Goal: Information Seeking & Learning: Compare options

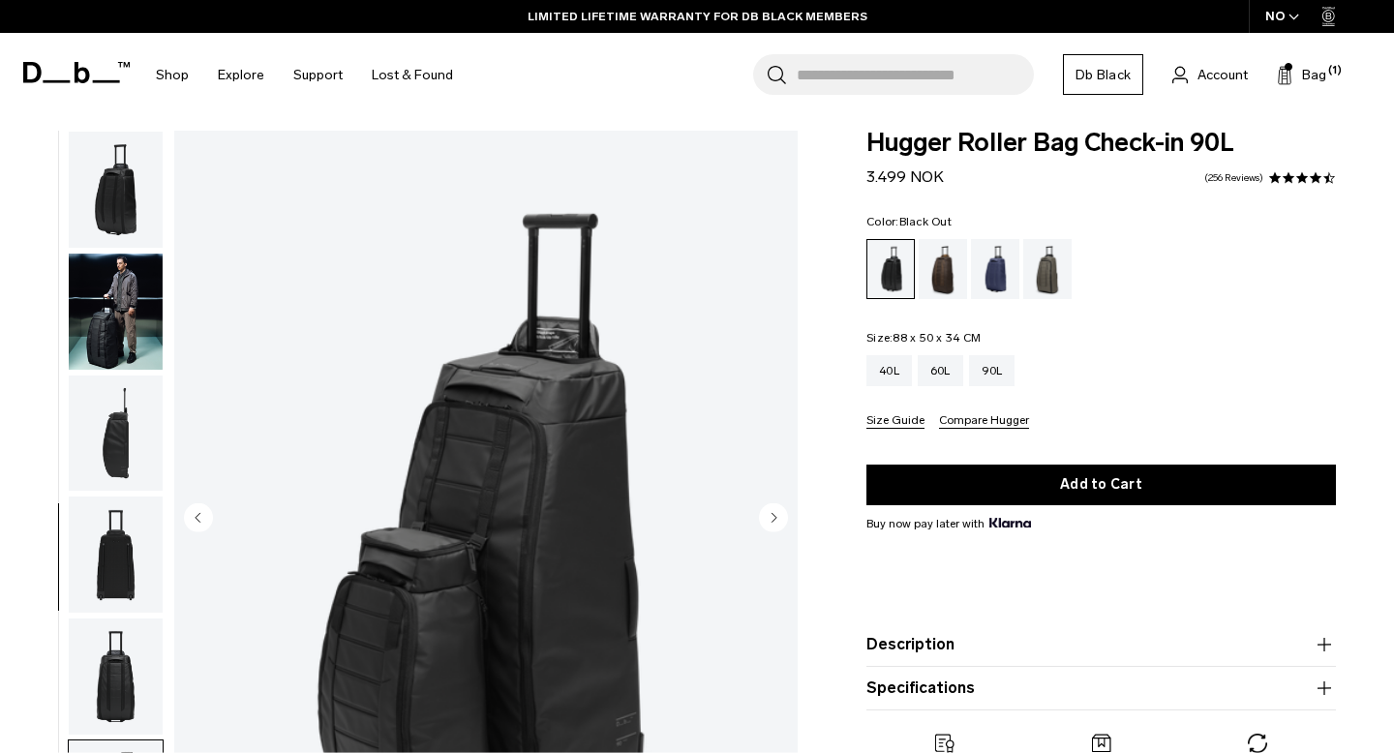
scroll to position [191, 0]
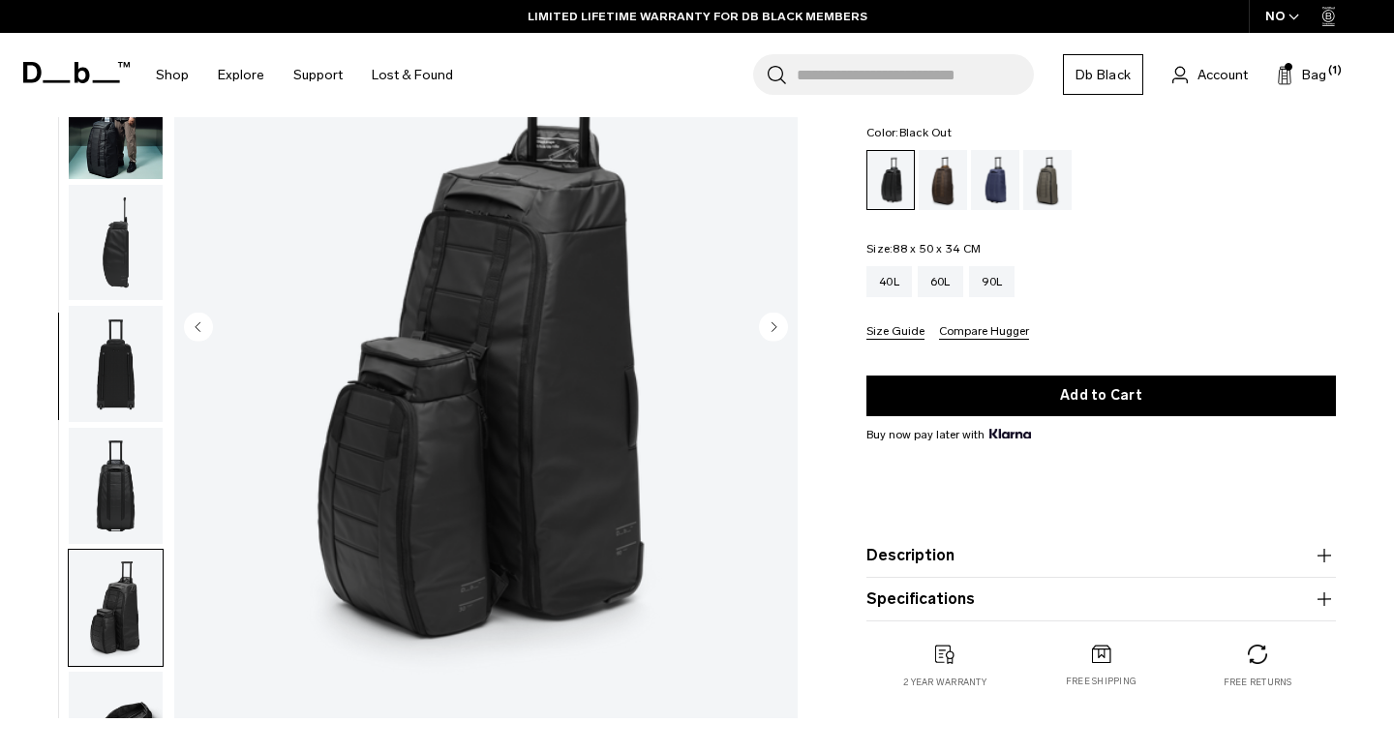
click at [809, 70] on input "Search for Bags, Luggage..." at bounding box center [915, 74] width 237 height 41
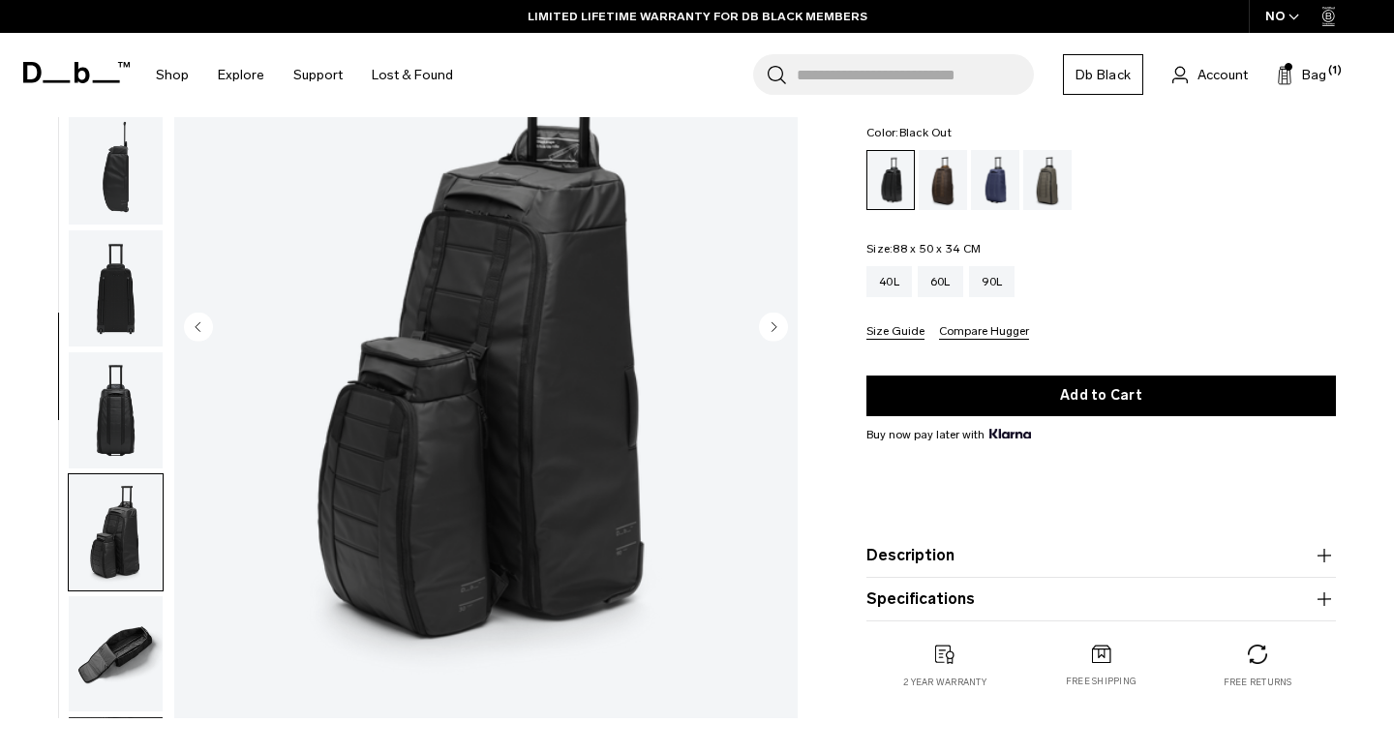
scroll to position [0, 0]
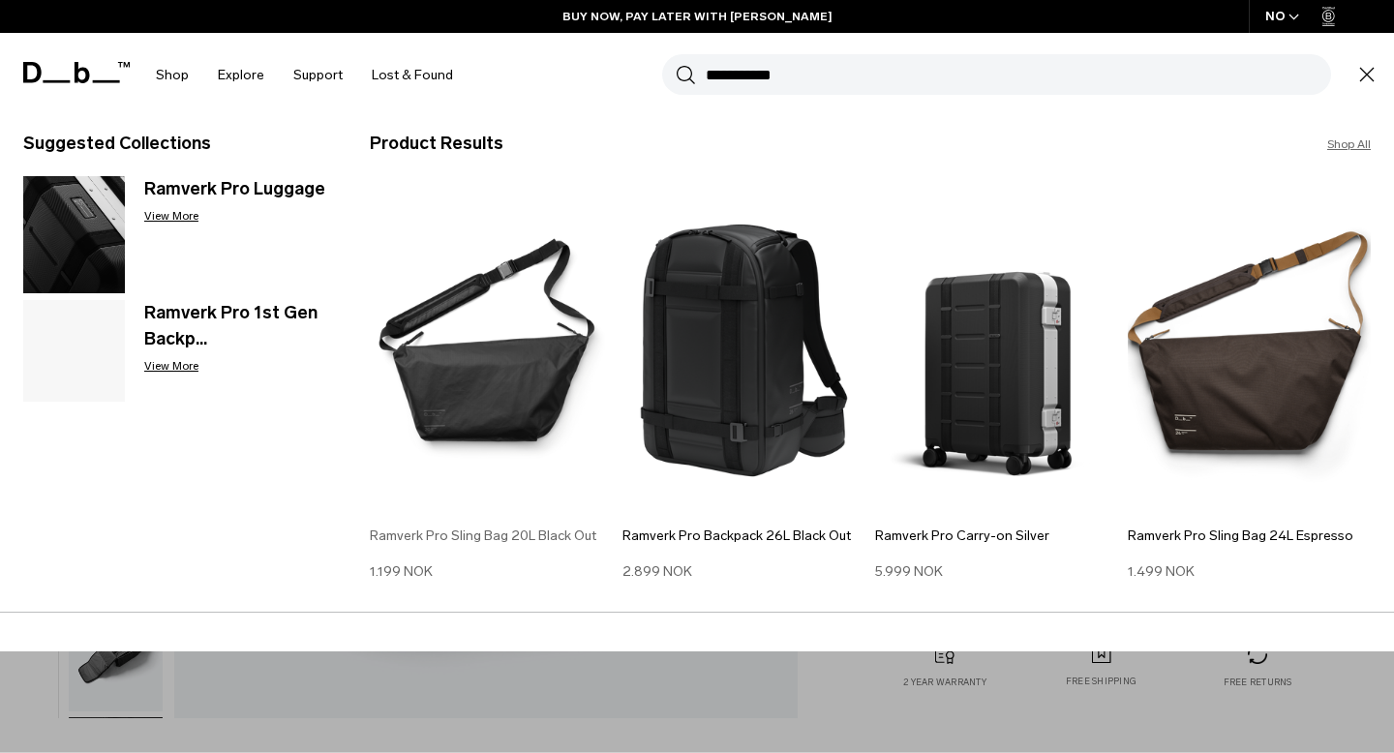
type input "**********"
click at [676, 64] on button "Search" at bounding box center [686, 74] width 20 height 21
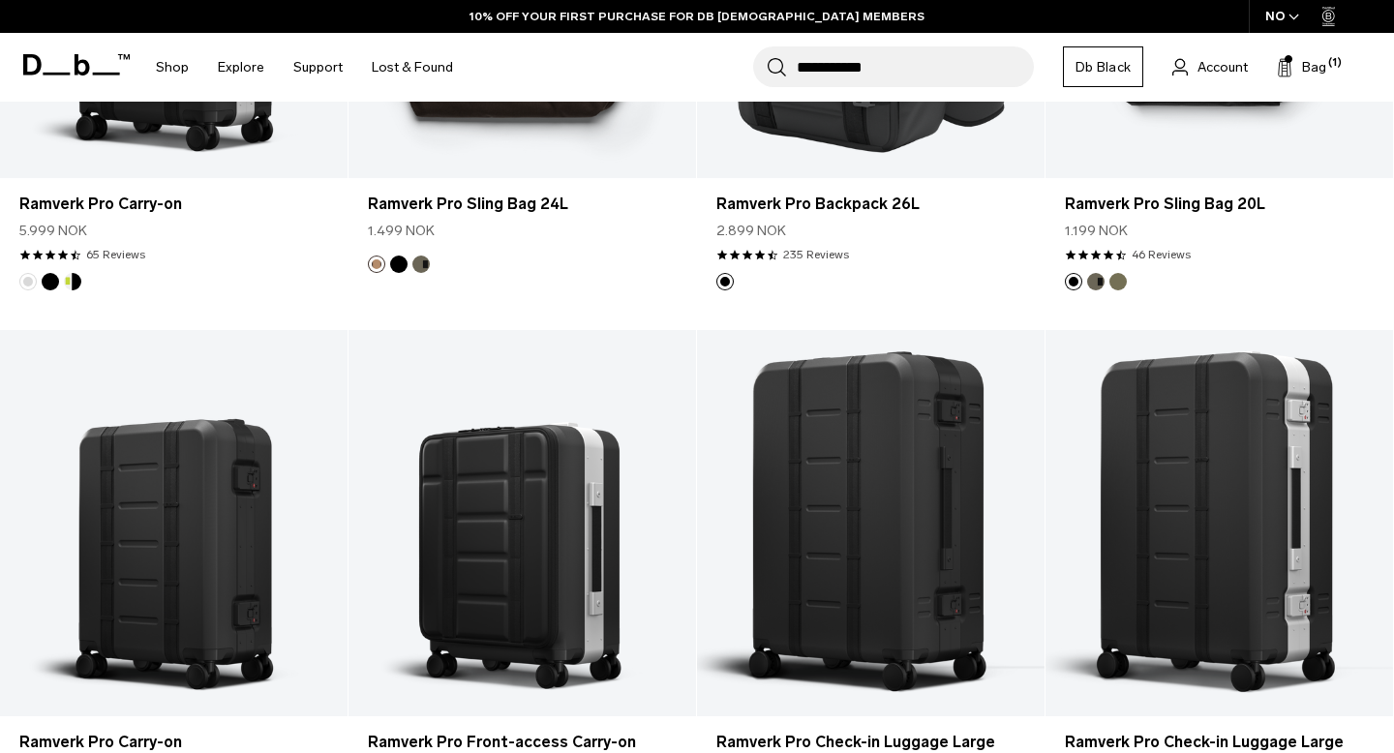
scroll to position [725, 0]
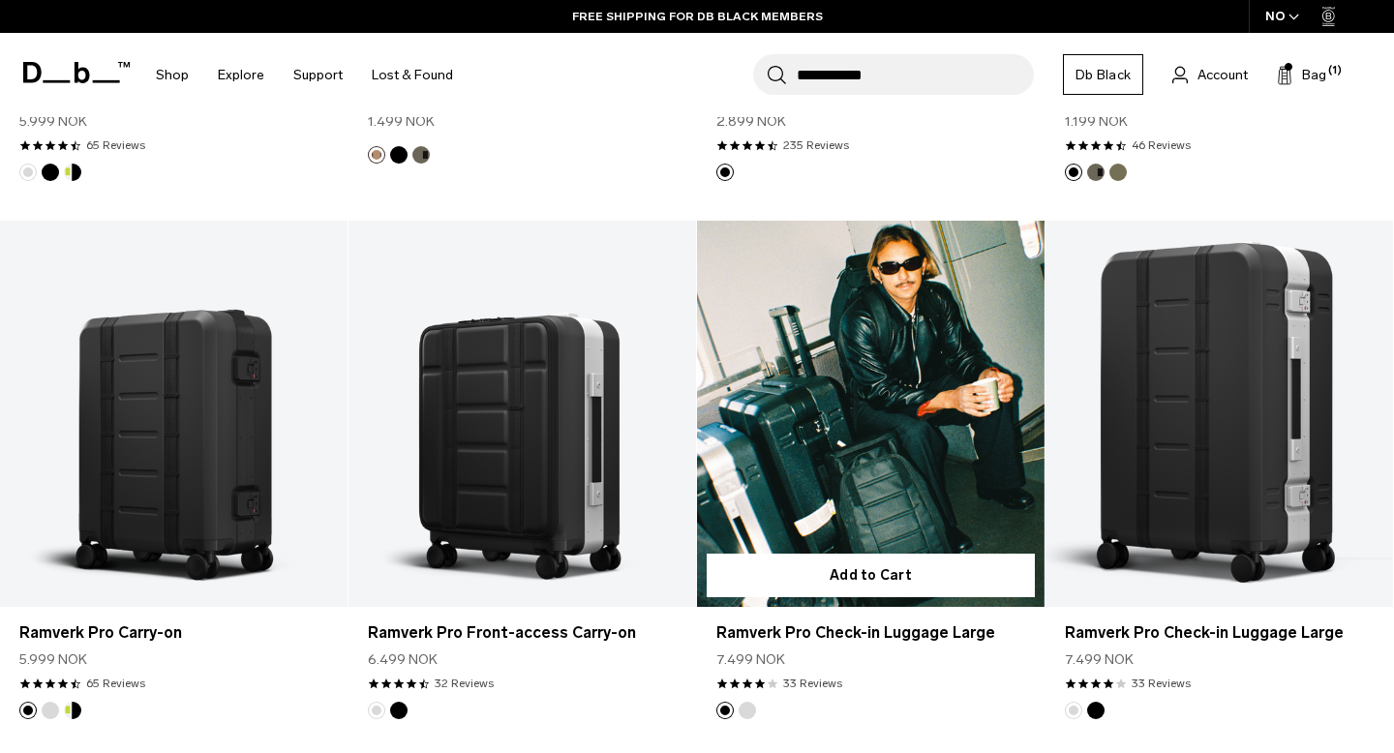
click at [941, 495] on link "Ramverk Pro Check-in Luggage Large" at bounding box center [871, 414] width 348 height 386
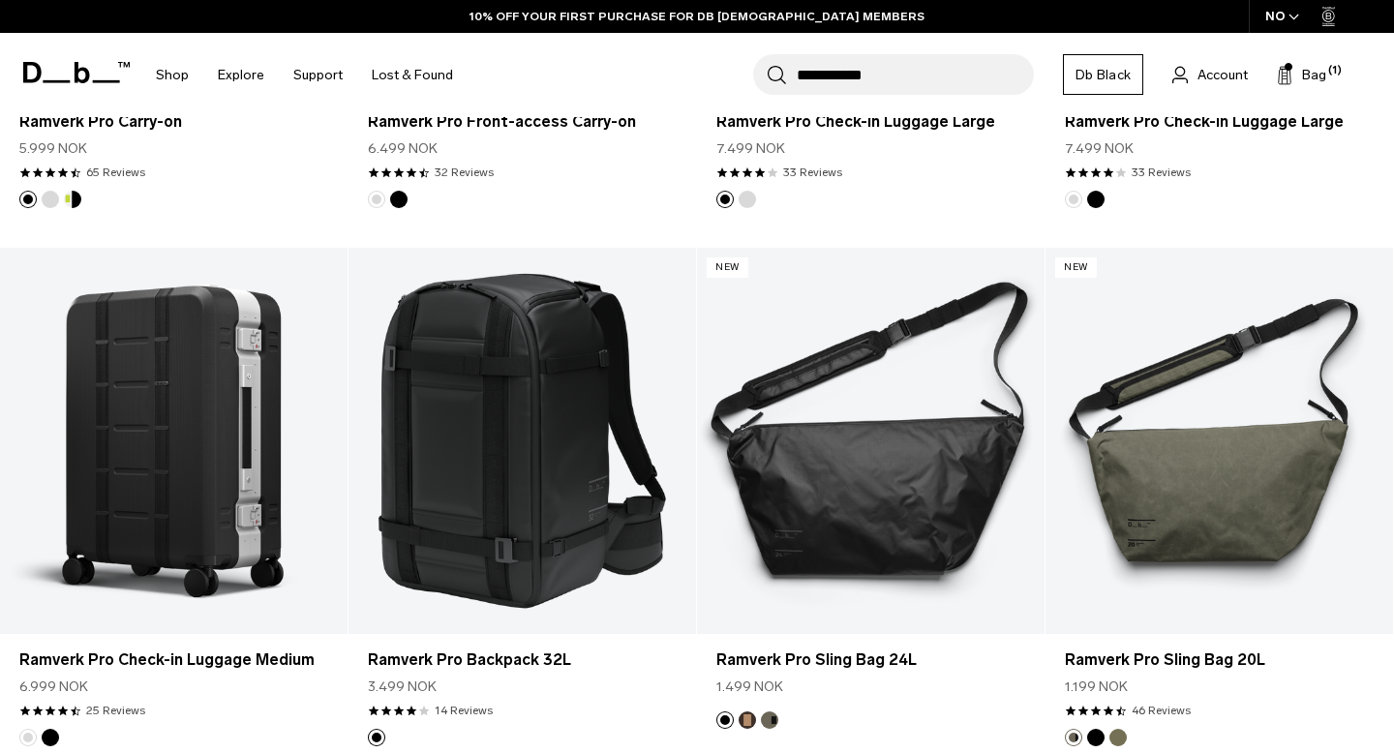
scroll to position [1331, 0]
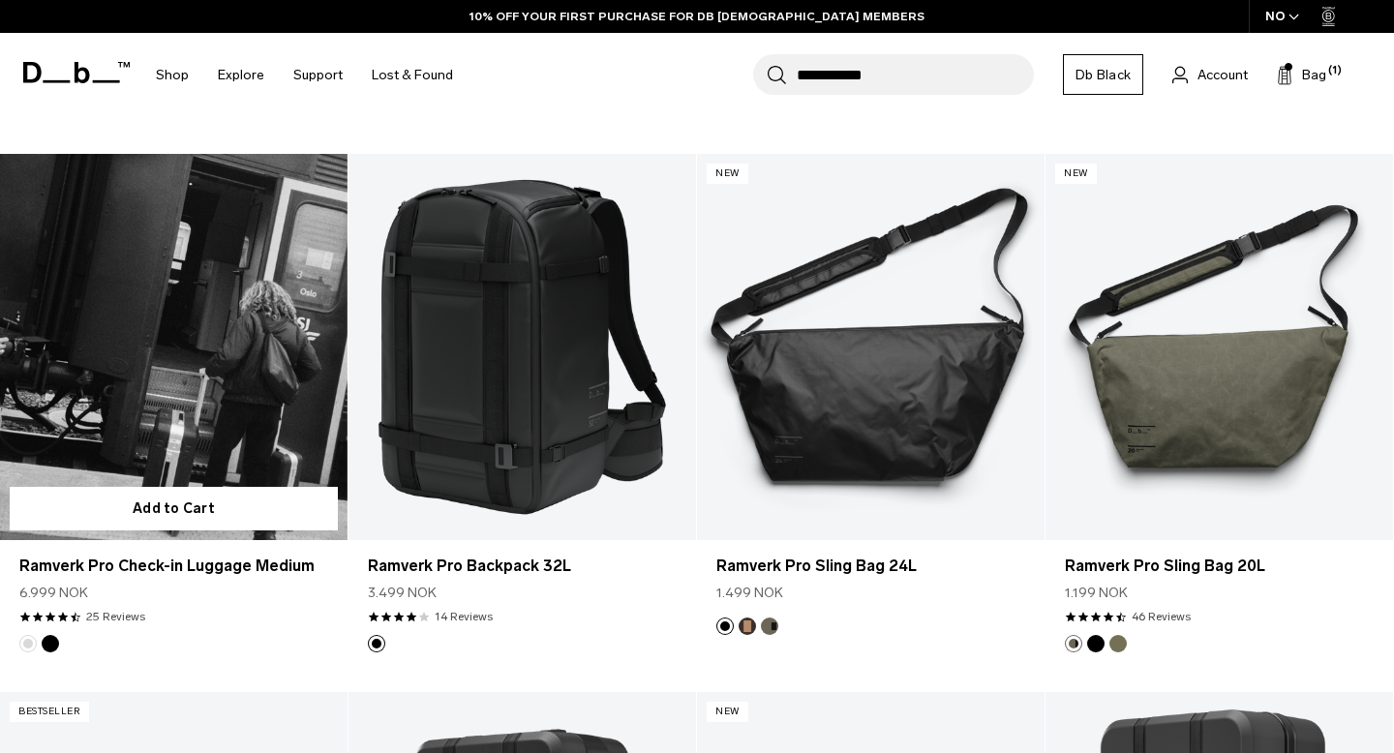
click at [249, 368] on link "Ramverk Pro Check-in Luggage Medium" at bounding box center [174, 347] width 348 height 386
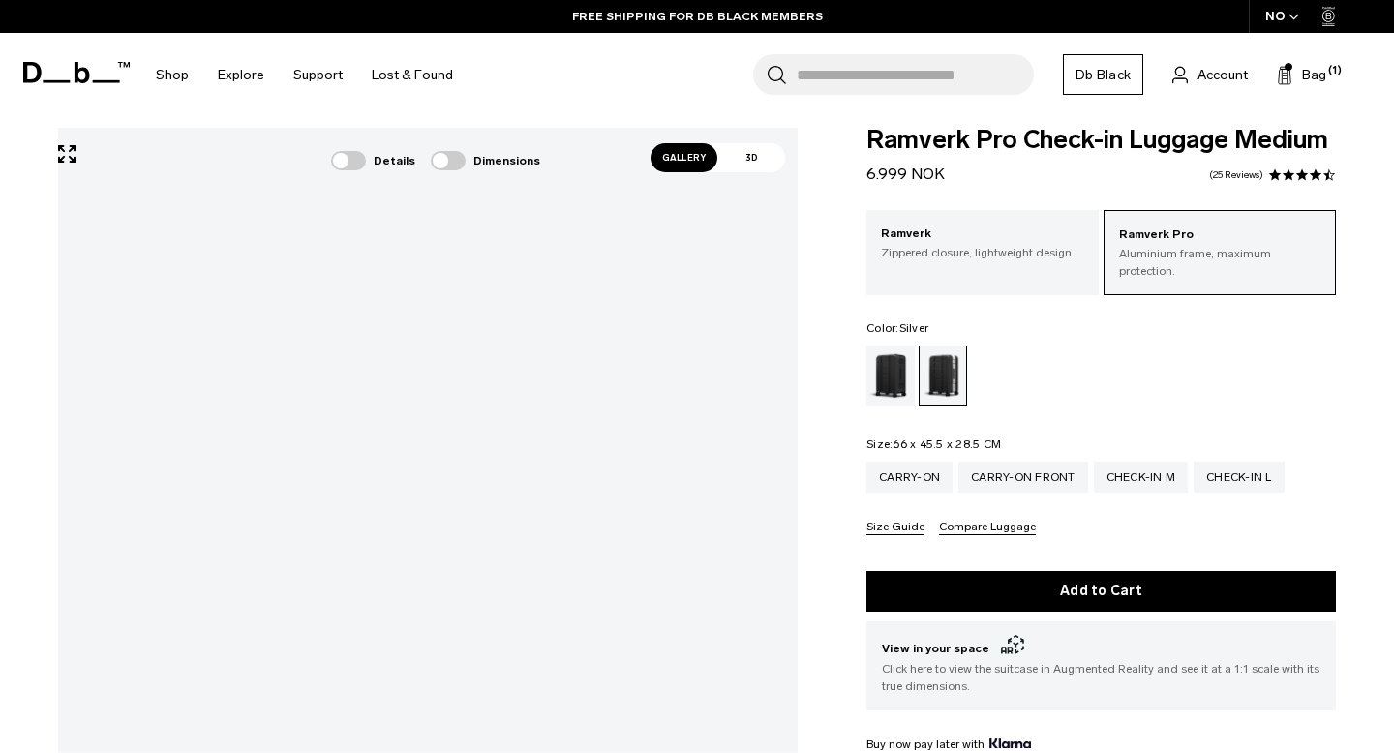
scroll to position [246, 0]
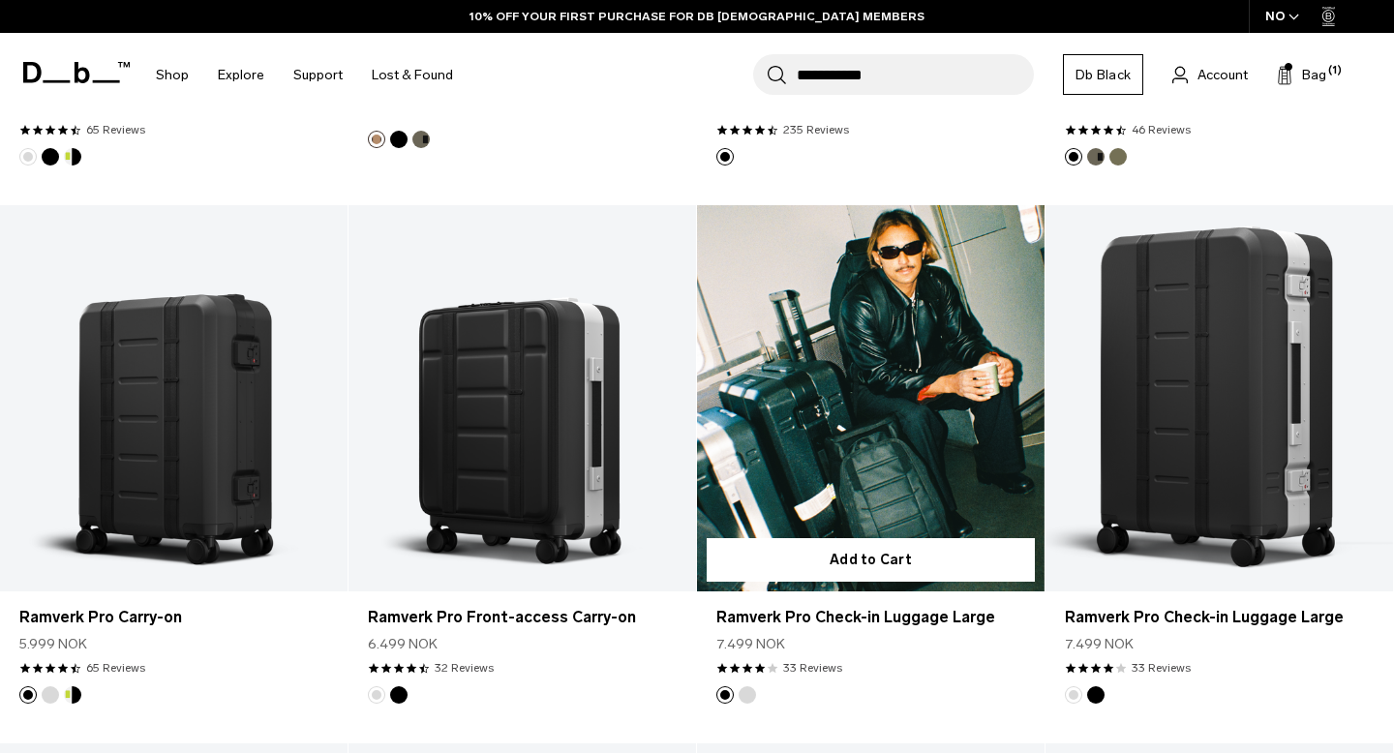
scroll to position [789, 0]
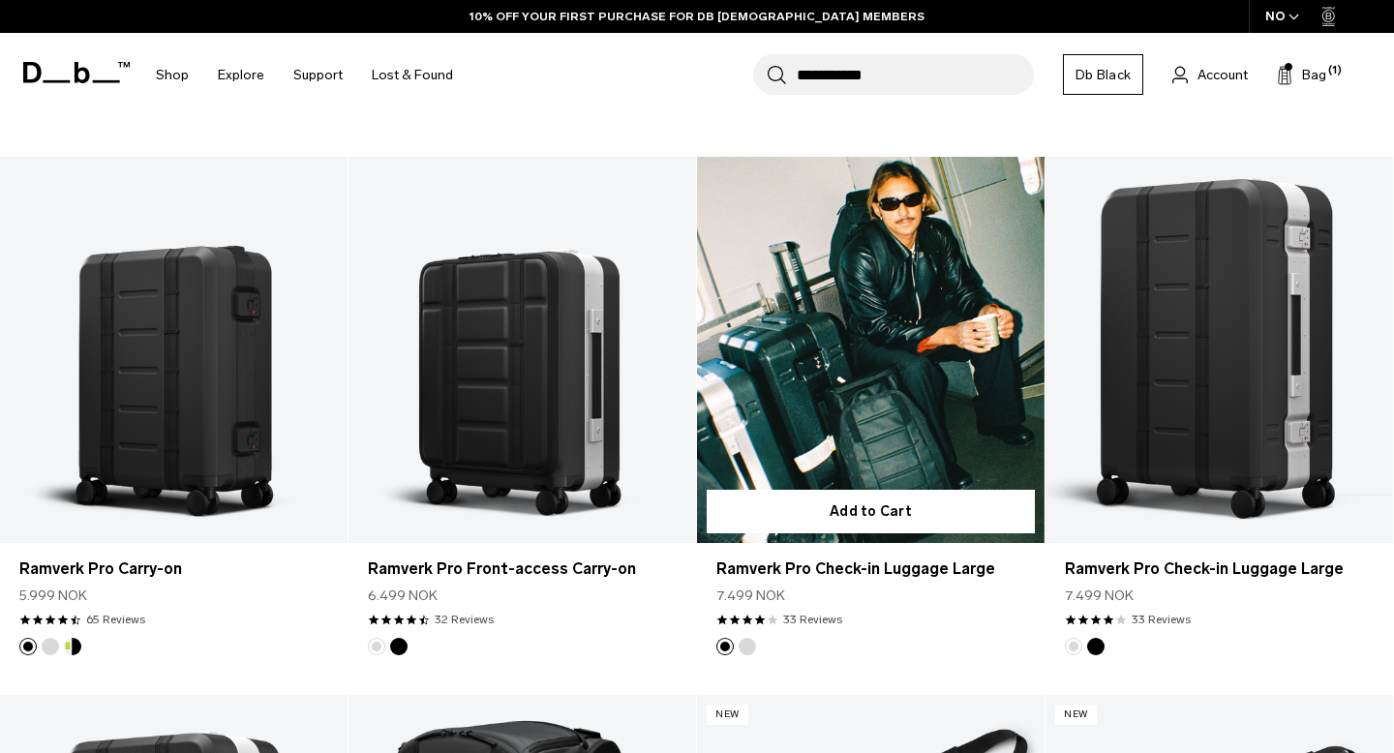
click at [944, 412] on link "Ramverk Pro Check-in Luggage Large" at bounding box center [871, 350] width 348 height 386
